Goal: Task Accomplishment & Management: Use online tool/utility

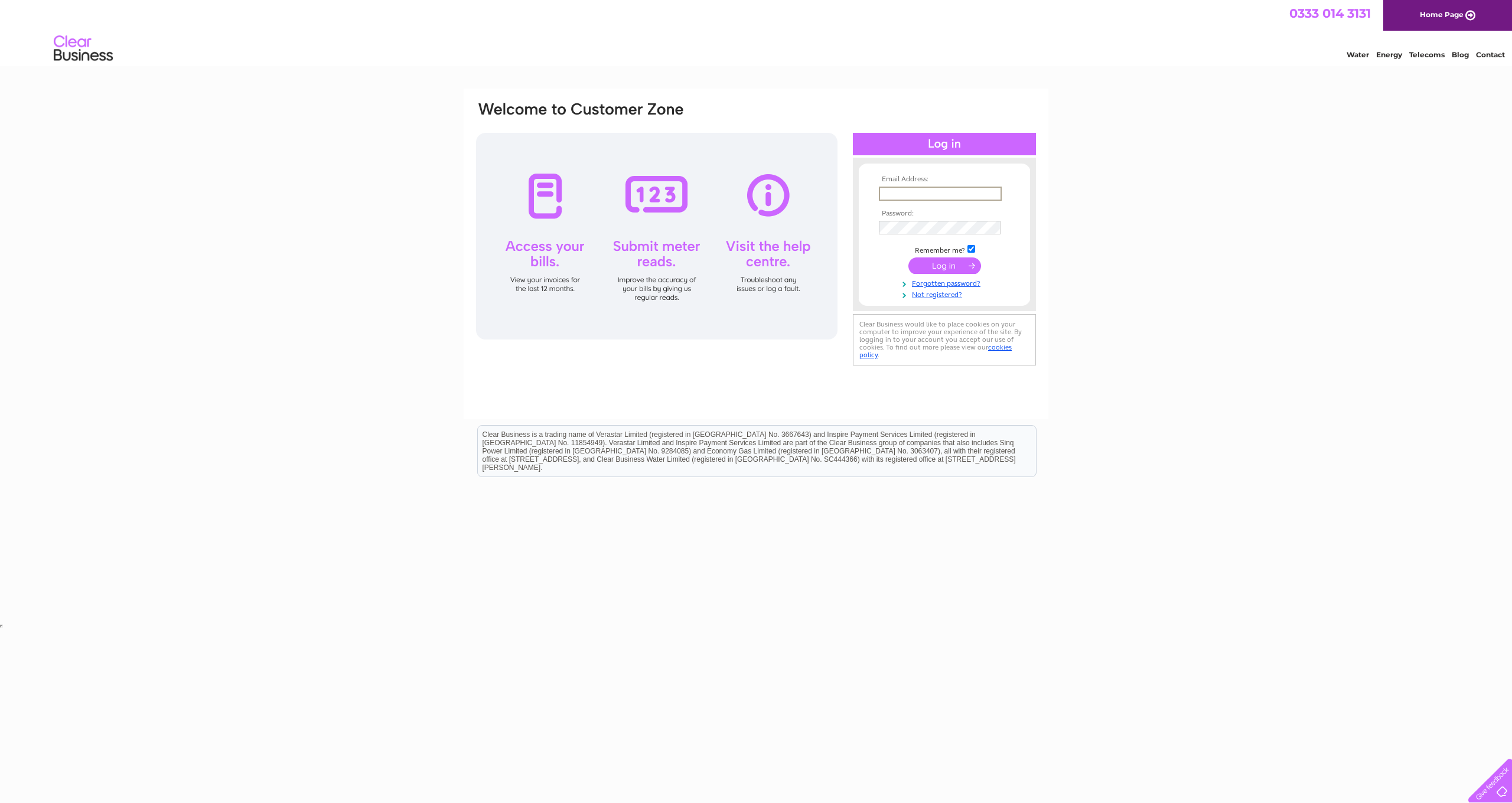
type input "[EMAIL_ADDRESS][DOMAIN_NAME]"
click at [954, 269] on input "submit" at bounding box center [944, 266] width 73 height 17
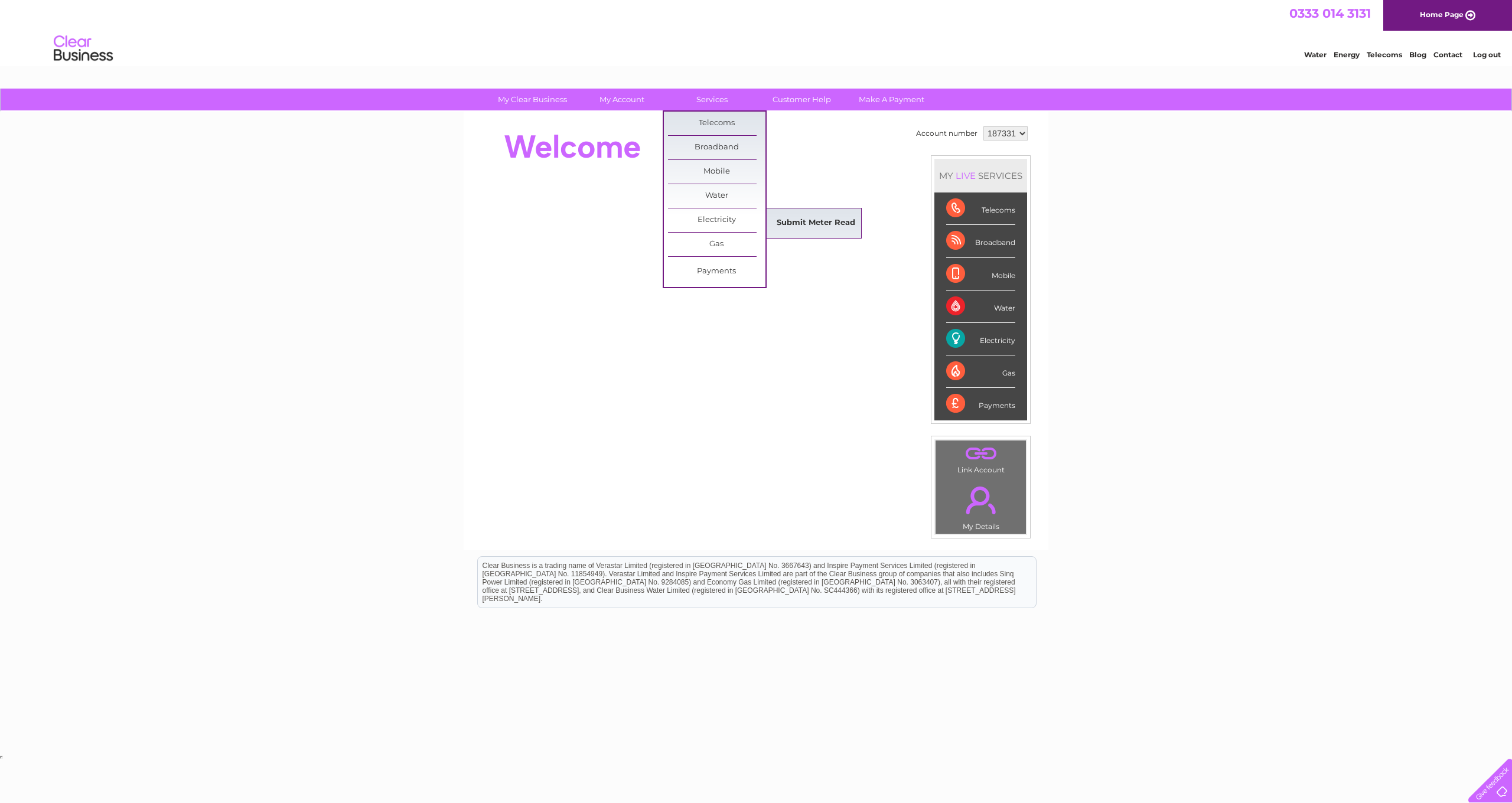
click at [800, 220] on link "Submit Meter Read" at bounding box center [816, 223] width 98 height 24
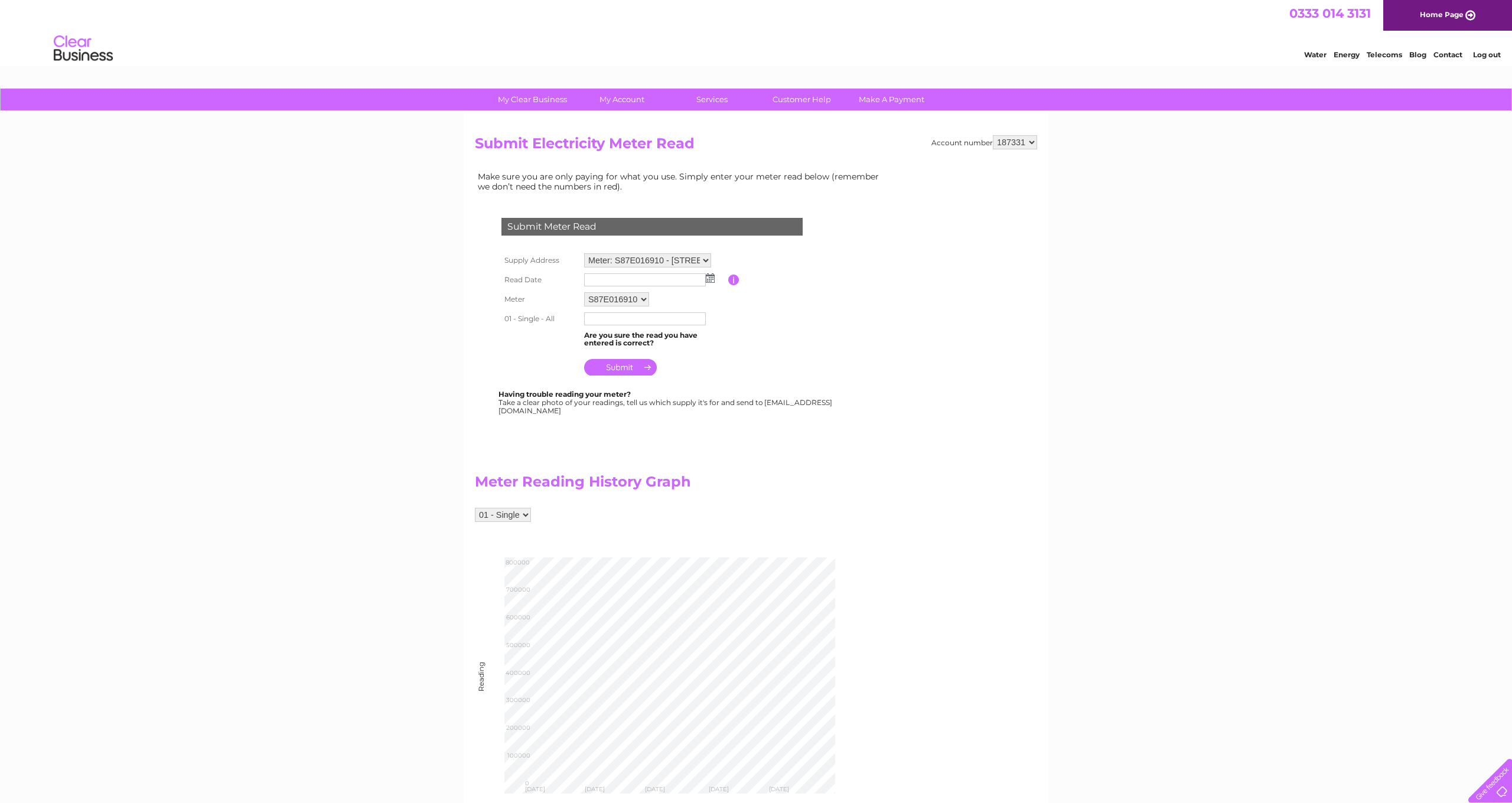
click at [709, 276] on img at bounding box center [711, 278] width 9 height 9
click at [616, 380] on link "29" at bounding box center [614, 379] width 18 height 12
type input "2025/09/29"
click at [599, 320] on input "text" at bounding box center [645, 318] width 122 height 13
type input "739306"
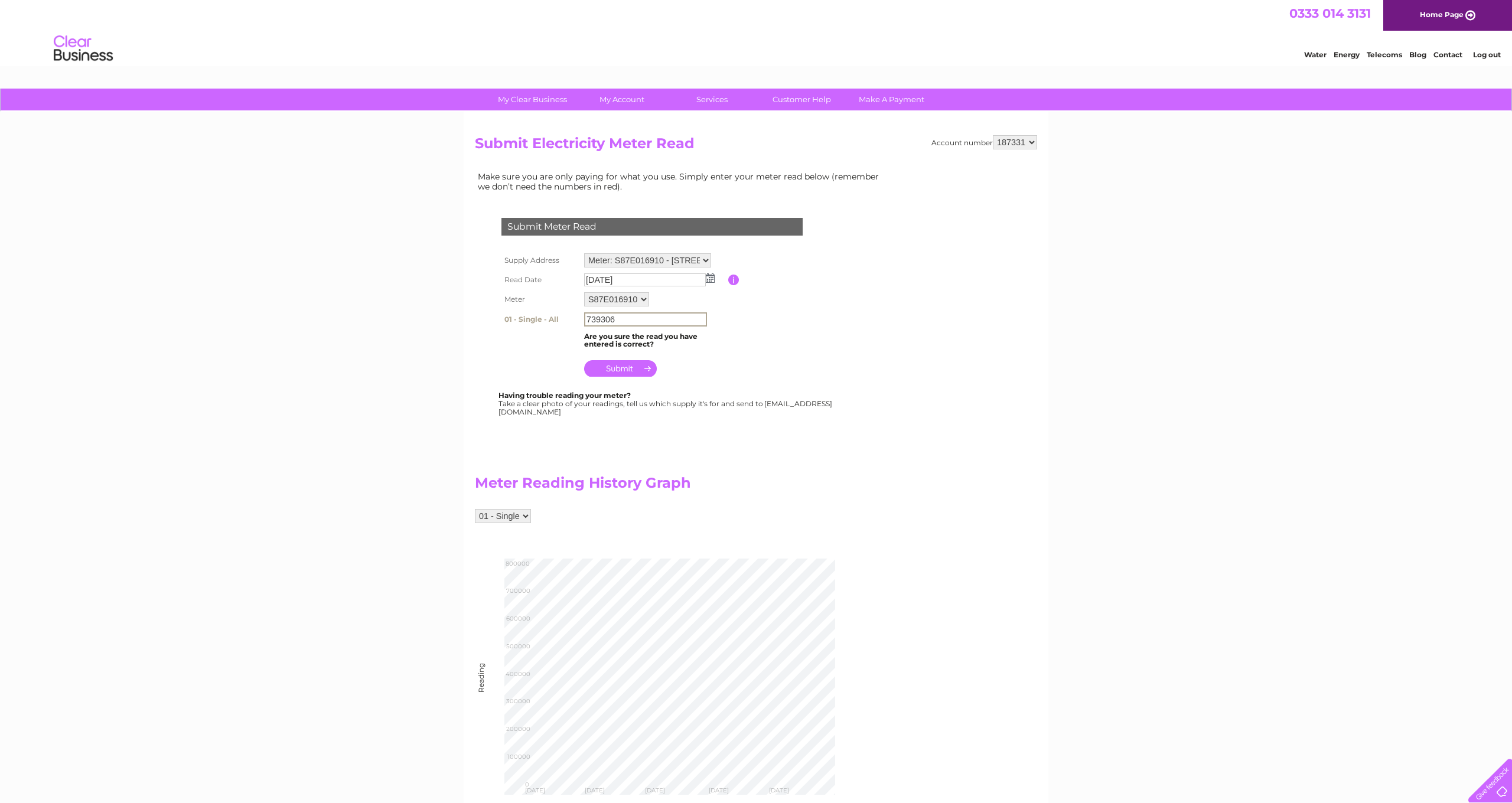
click at [622, 366] on input "submit" at bounding box center [620, 368] width 73 height 17
